Goal: Find specific page/section: Find specific page/section

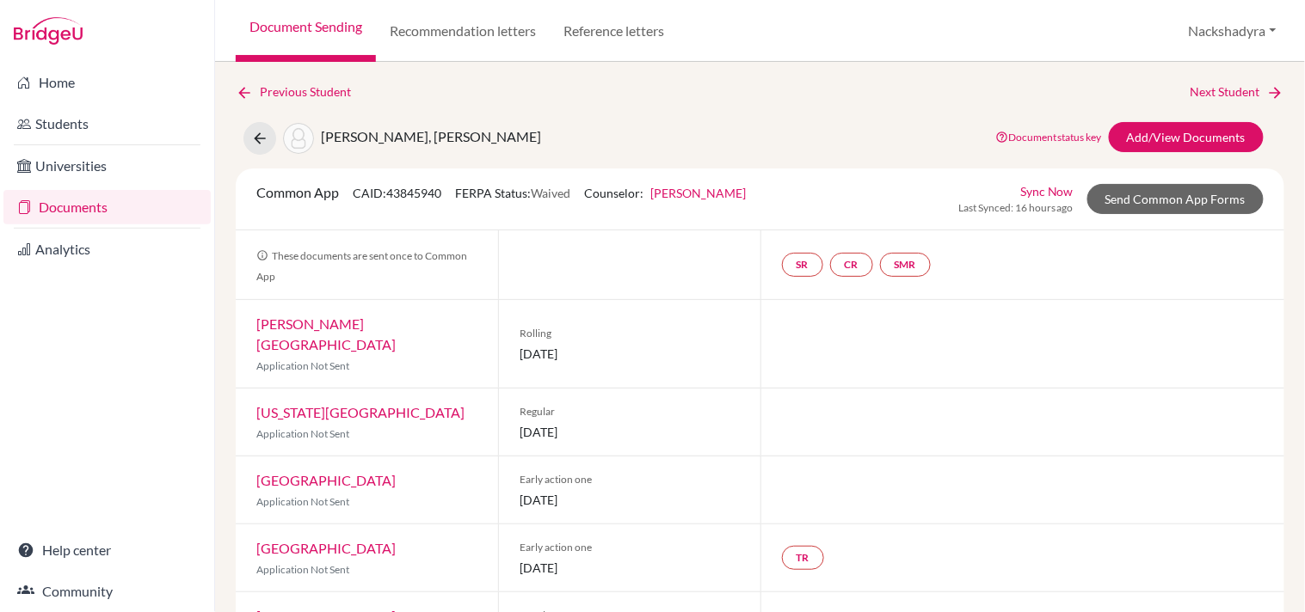
click at [316, 15] on link "Document Sending" at bounding box center [306, 31] width 140 height 62
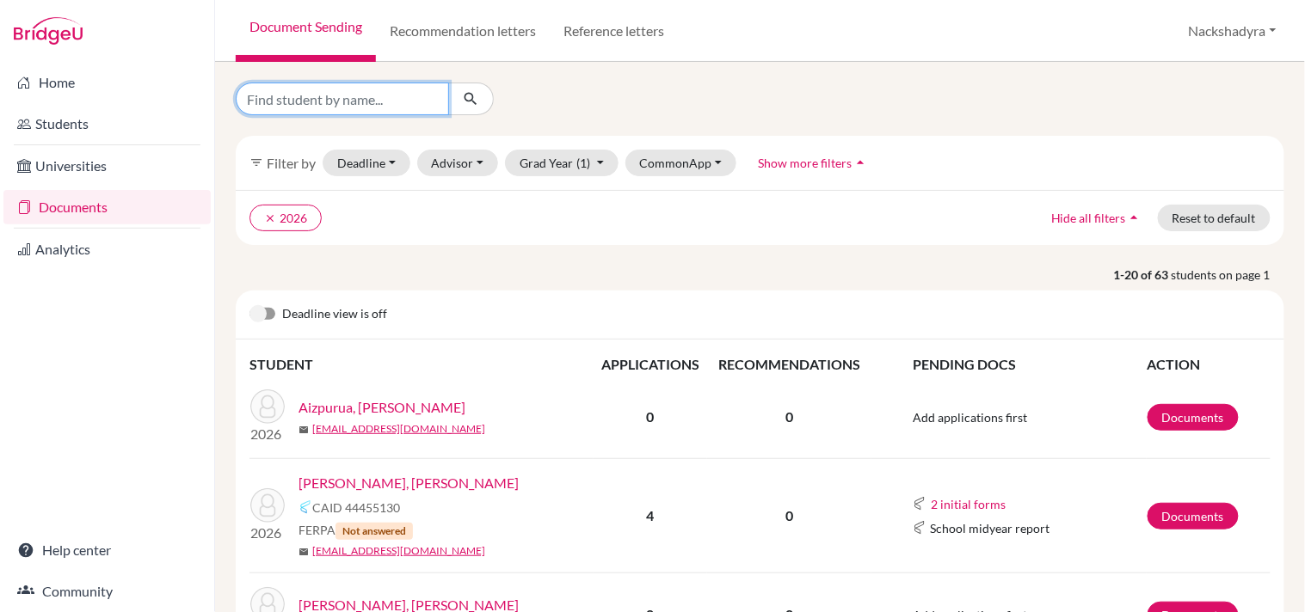
click at [422, 88] on input "Find student by name..." at bounding box center [342, 99] width 213 height 33
type input "jung"
click button "submit" at bounding box center [471, 99] width 46 height 33
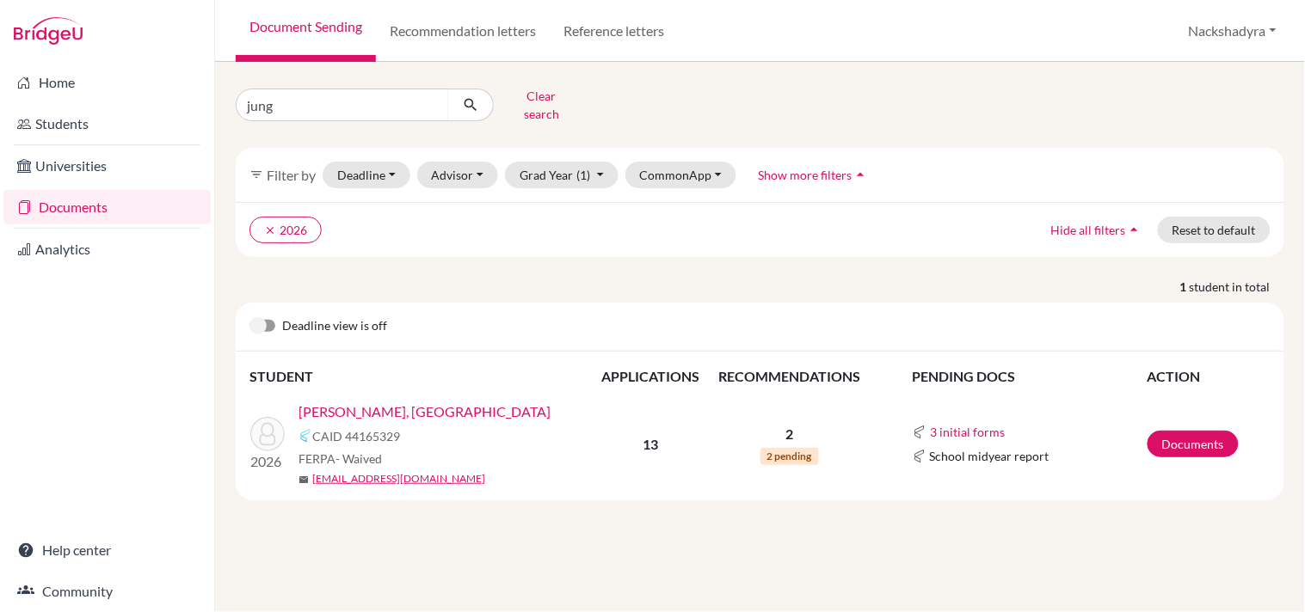
click at [339, 402] on link "Jung, Hanbyeol" at bounding box center [424, 412] width 252 height 21
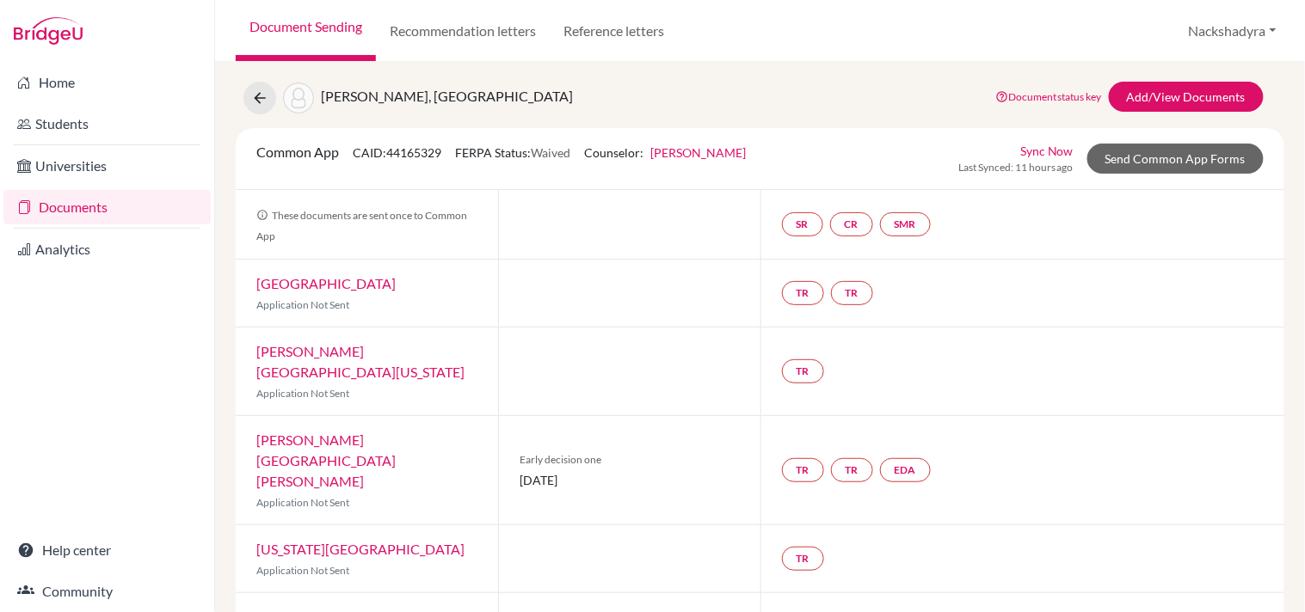
scroll to position [28, 0]
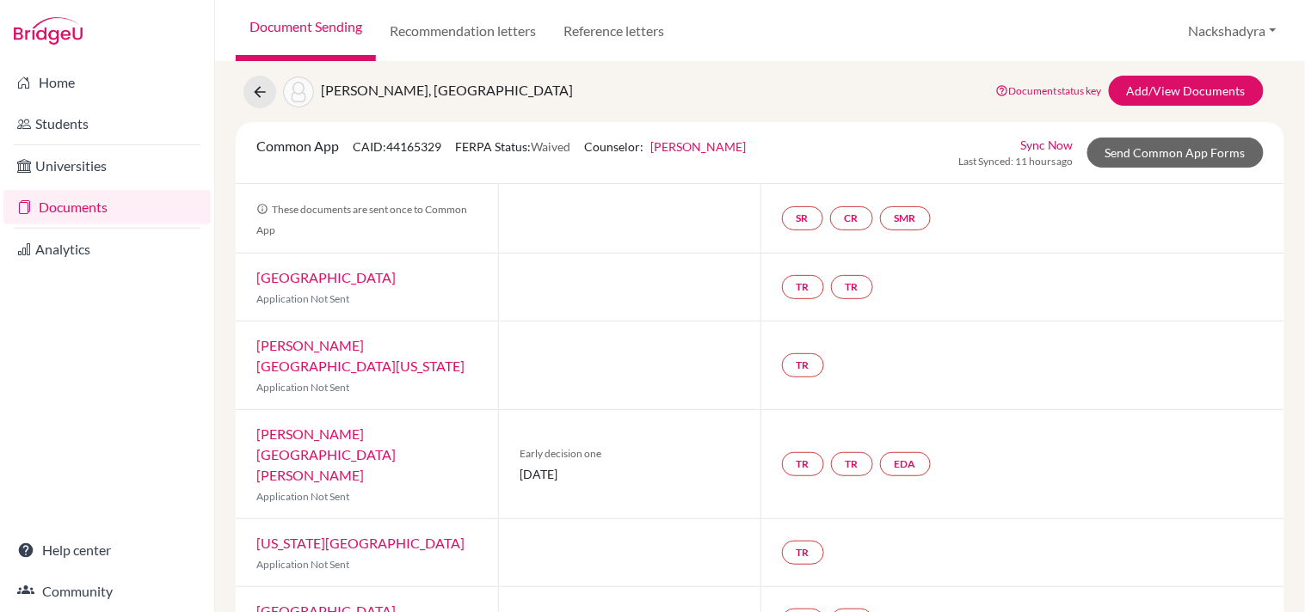
click at [306, 26] on link "Document Sending" at bounding box center [306, 31] width 140 height 62
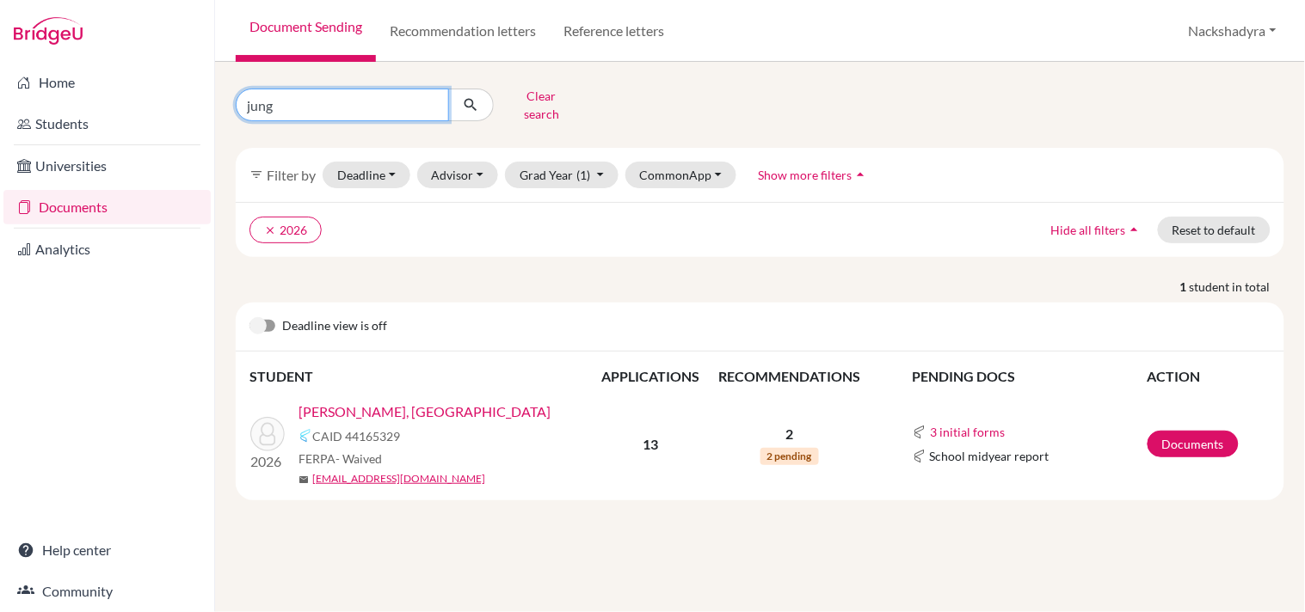
click at [384, 95] on input "jung" at bounding box center [342, 105] width 213 height 33
type input "j"
type input "dasha"
click button "submit" at bounding box center [471, 105] width 46 height 33
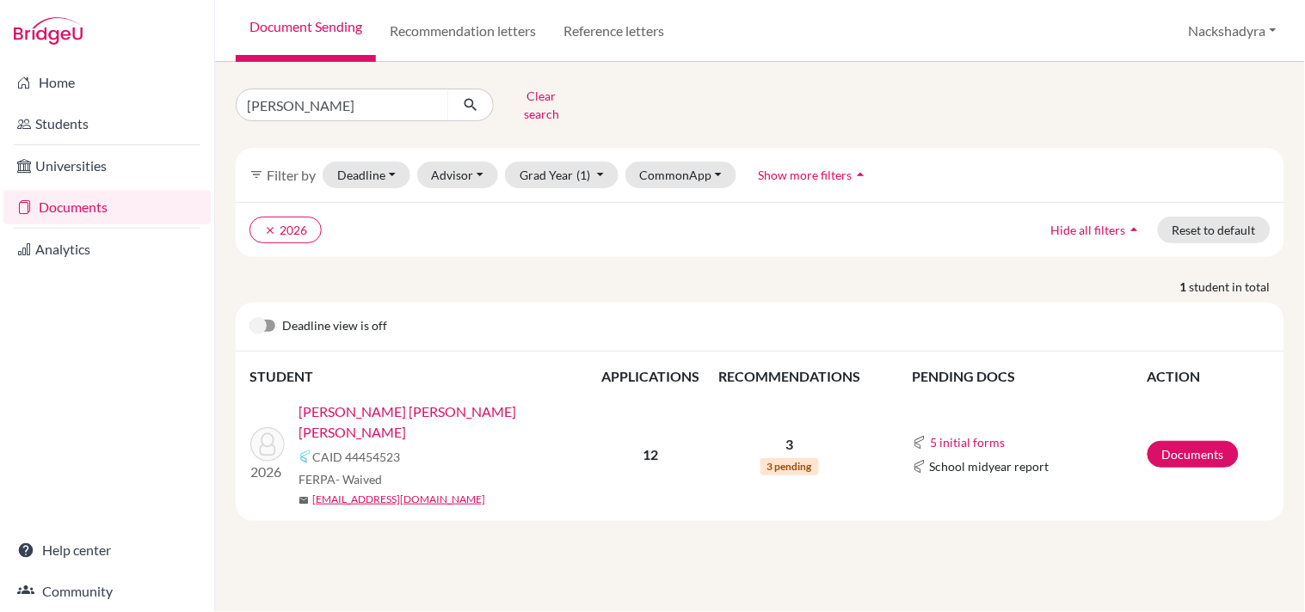
click at [400, 402] on link "Prado Pineda, Dasha Alexandra" at bounding box center [451, 422] width 307 height 41
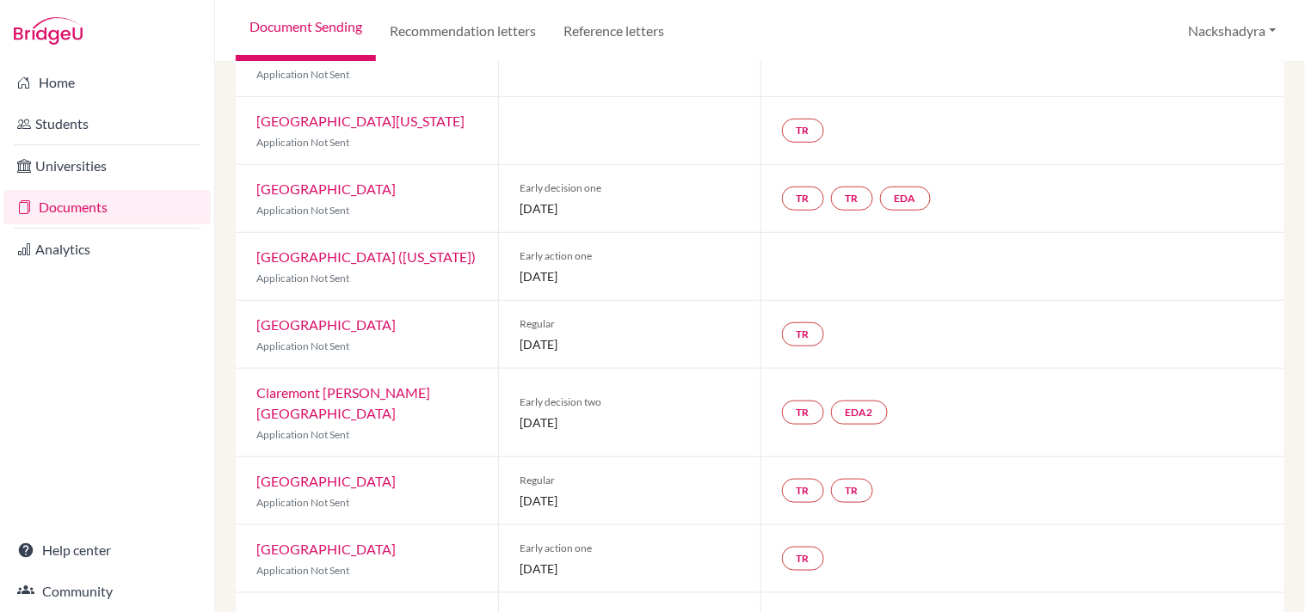
scroll to position [286, 0]
